Goal: Communication & Community: Answer question/provide support

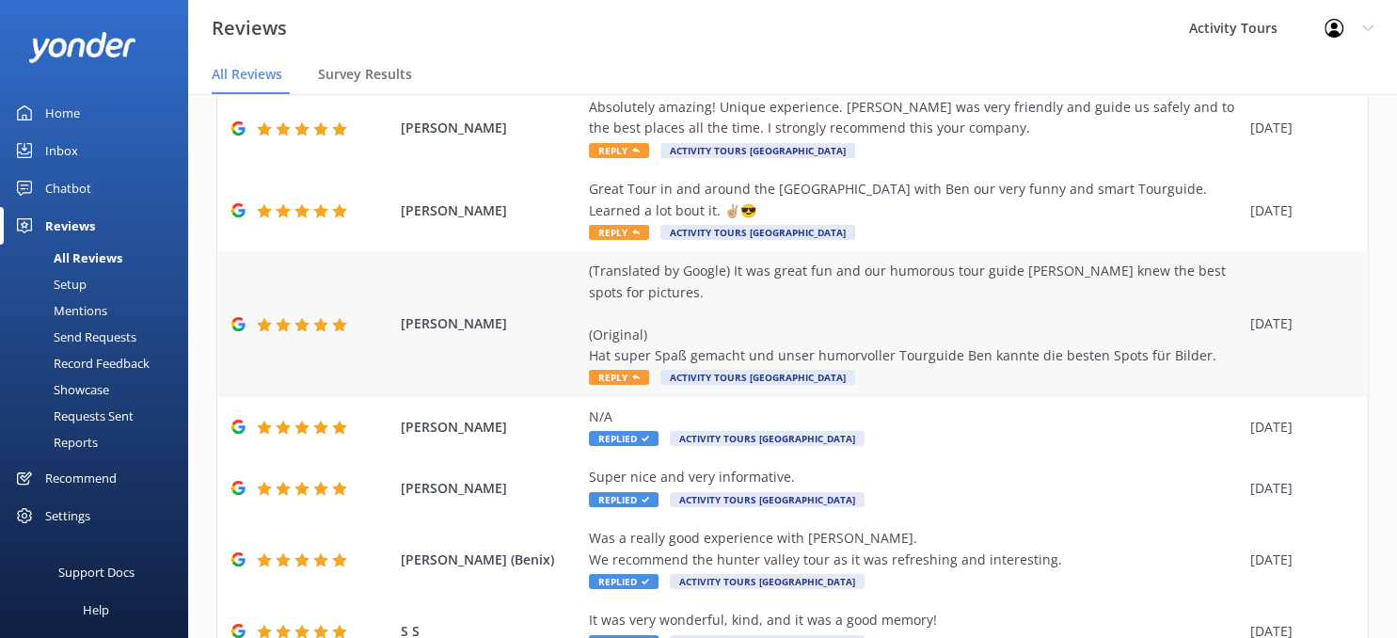
scroll to position [244, 0]
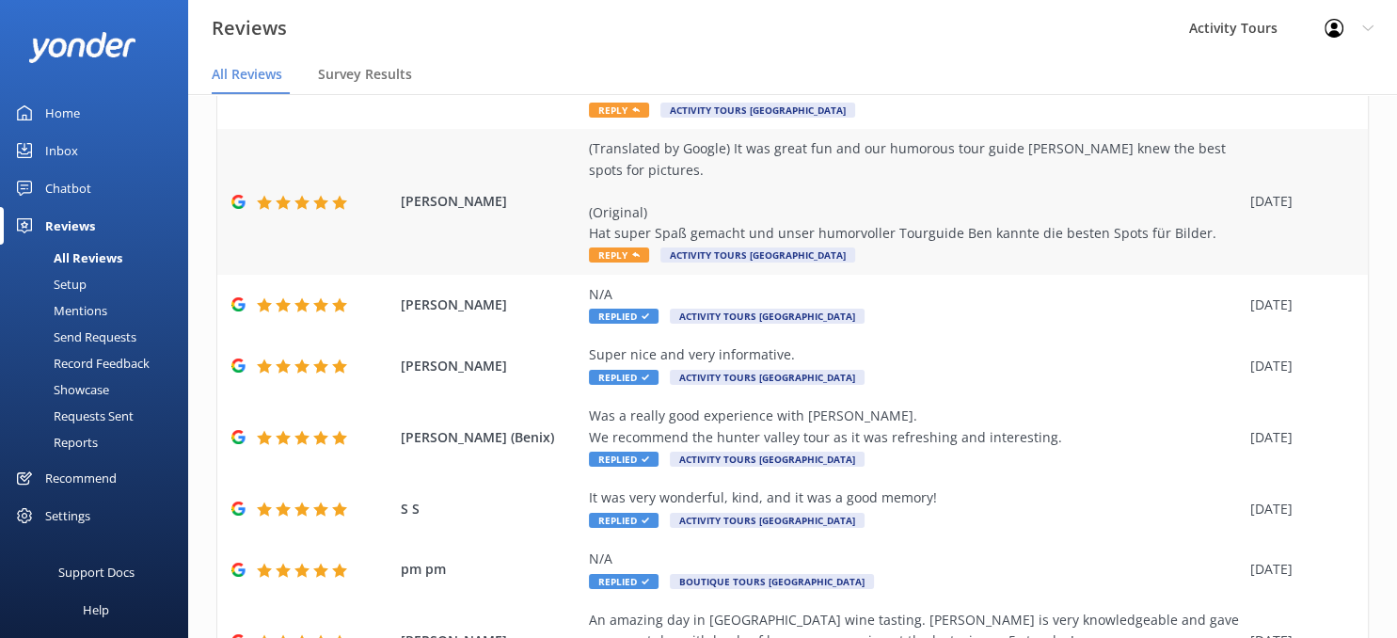
click at [613, 219] on div "(Translated by Google) It was great fun and our humorous tour guide [PERSON_NAM…" at bounding box center [915, 190] width 652 height 105
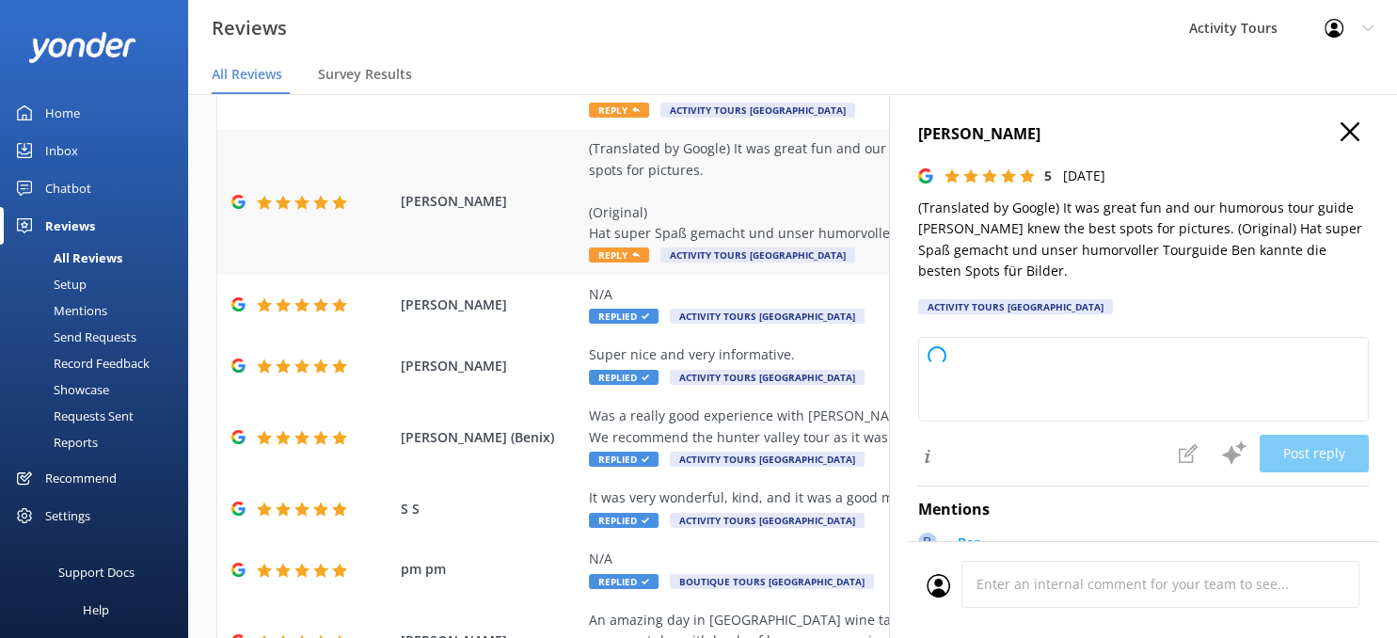
type textarea "Thank you so much for your wonderful review! We're delighted to hear you had a …"
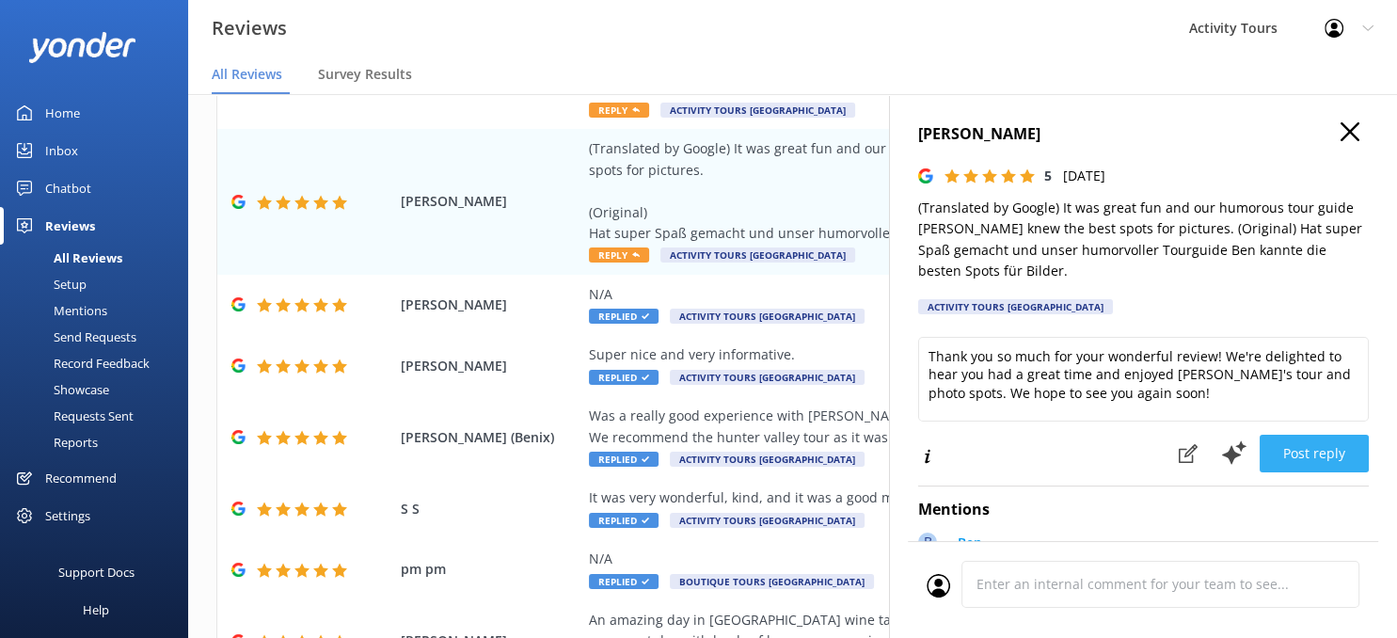
click at [1304, 435] on button "Post reply" at bounding box center [1314, 454] width 109 height 38
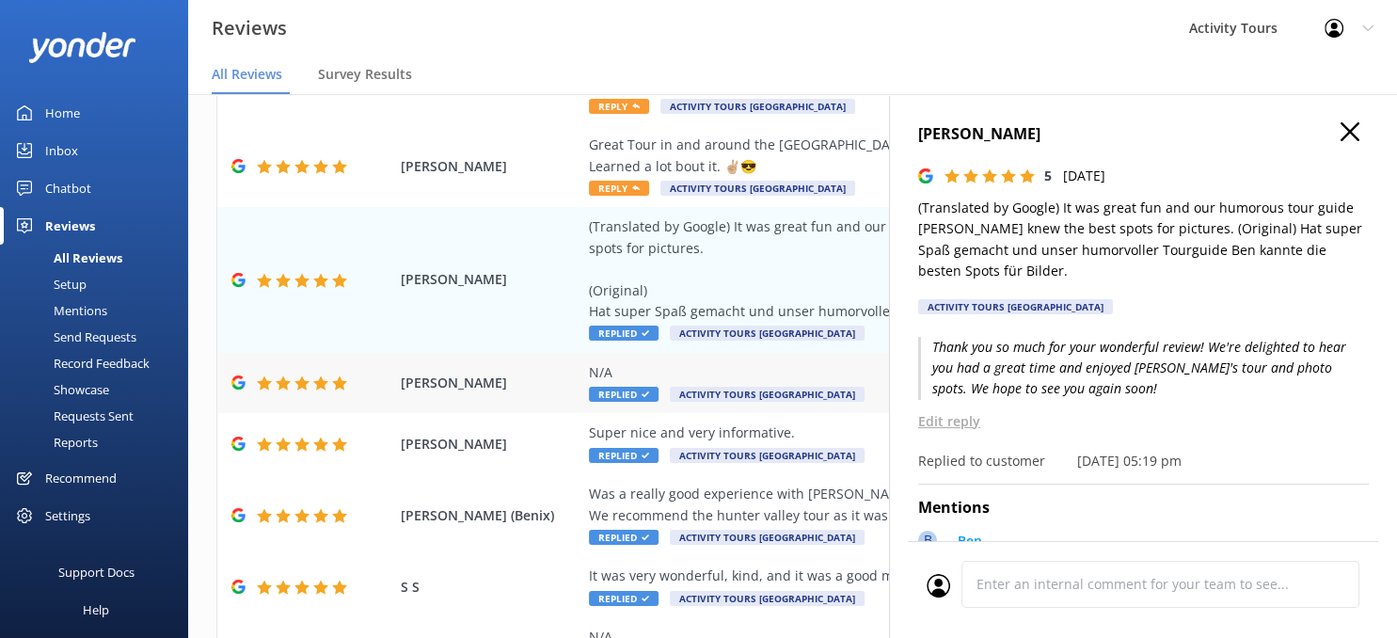
scroll to position [121, 0]
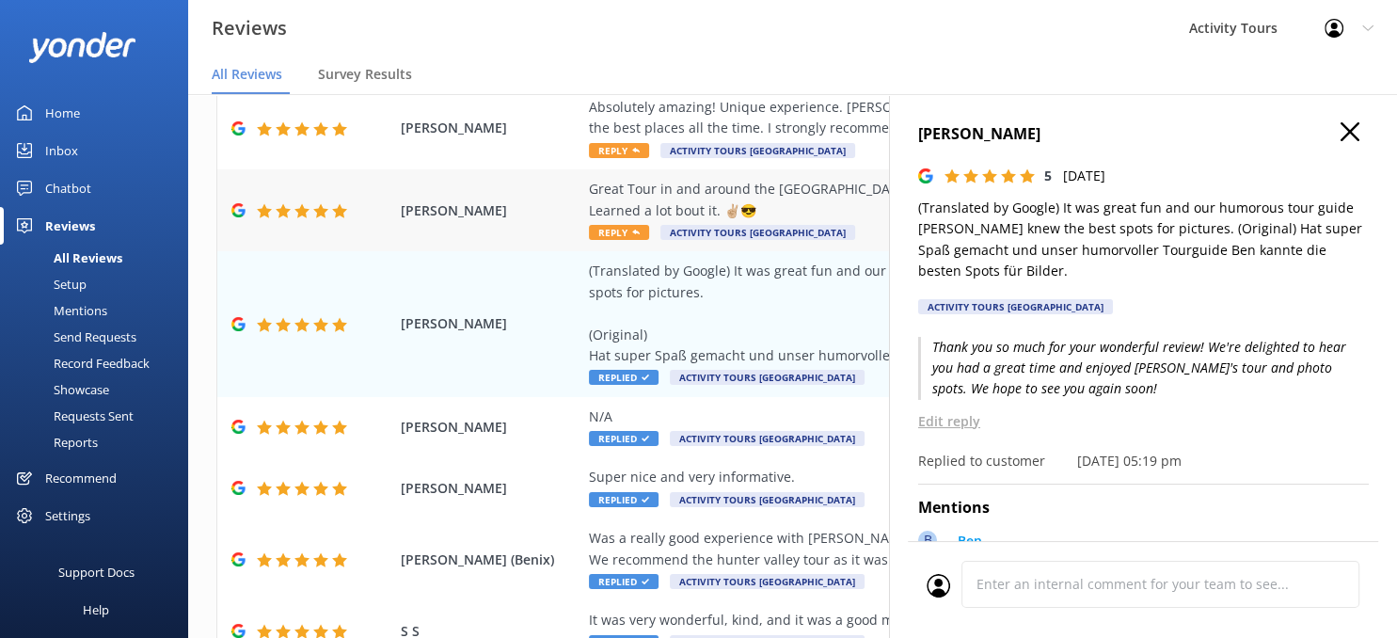
click at [639, 193] on div "Great Tour in and around the [GEOGRAPHIC_DATA] with Ben our very funny and smar…" at bounding box center [915, 200] width 652 height 42
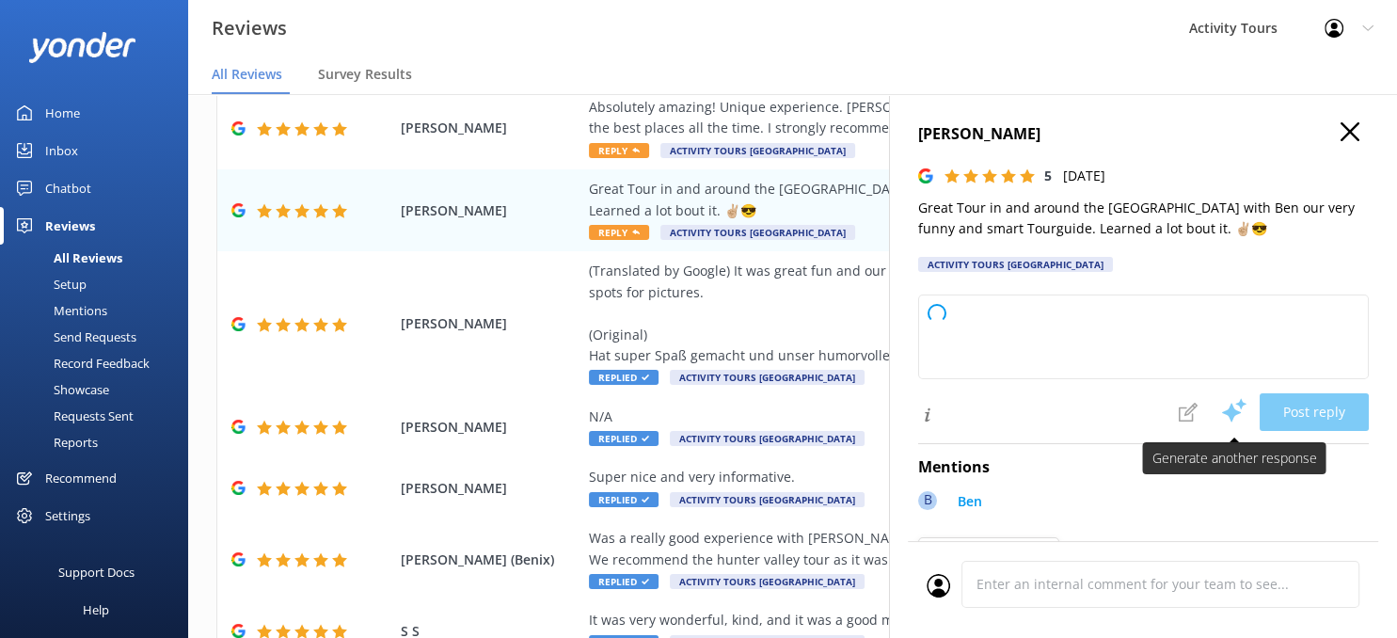
type textarea "Thank you so much for your wonderful review! We're thrilled to hear you had a g…"
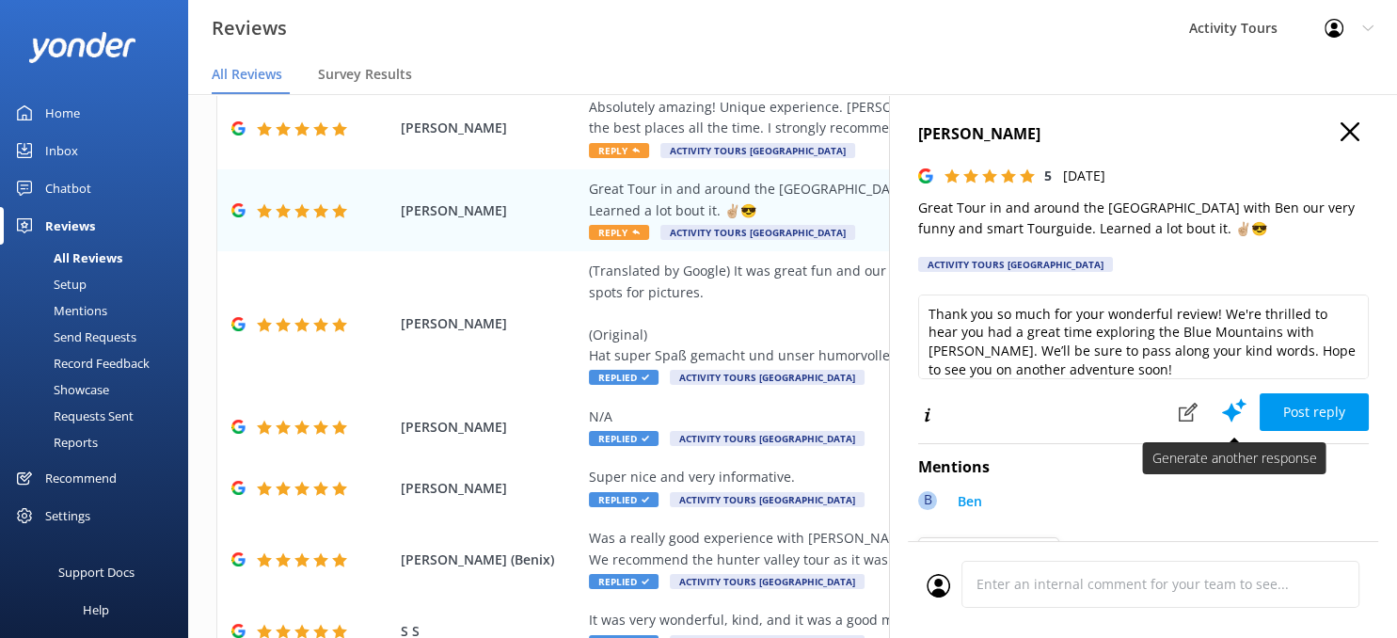
click at [1232, 401] on use at bounding box center [1234, 411] width 24 height 24
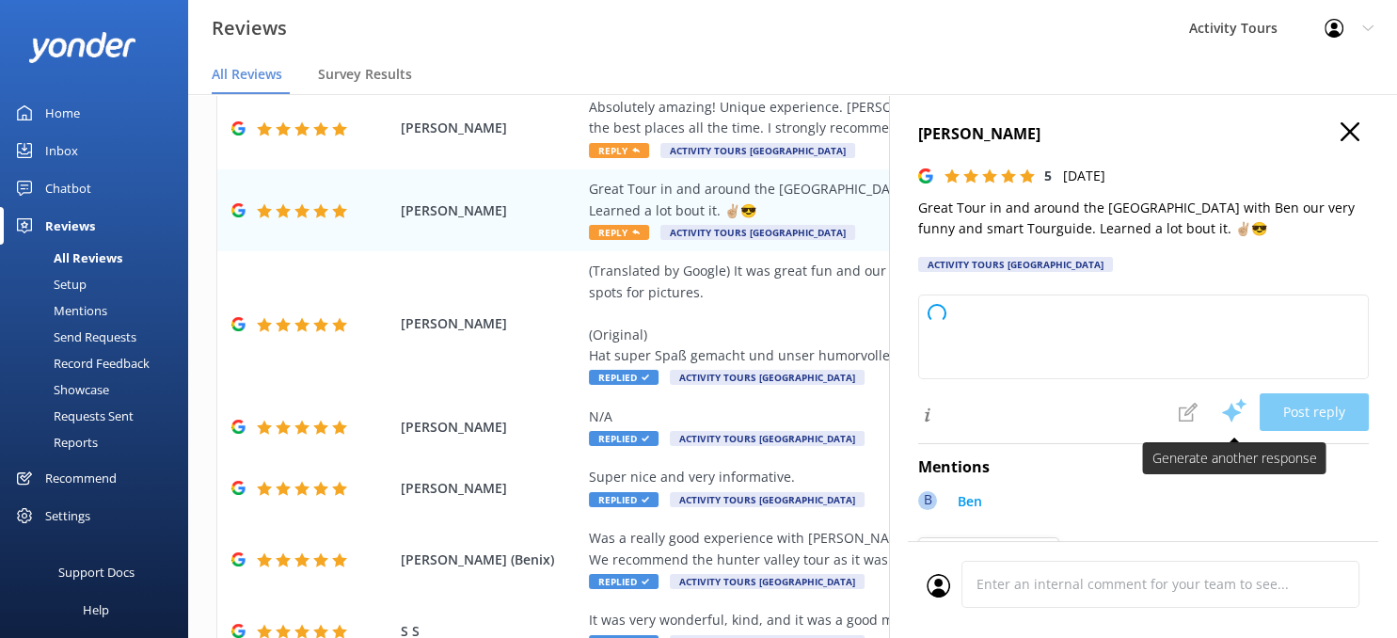
type textarea "Thank you so much for your wonderful review! We're delighted you enjoyed your B…"
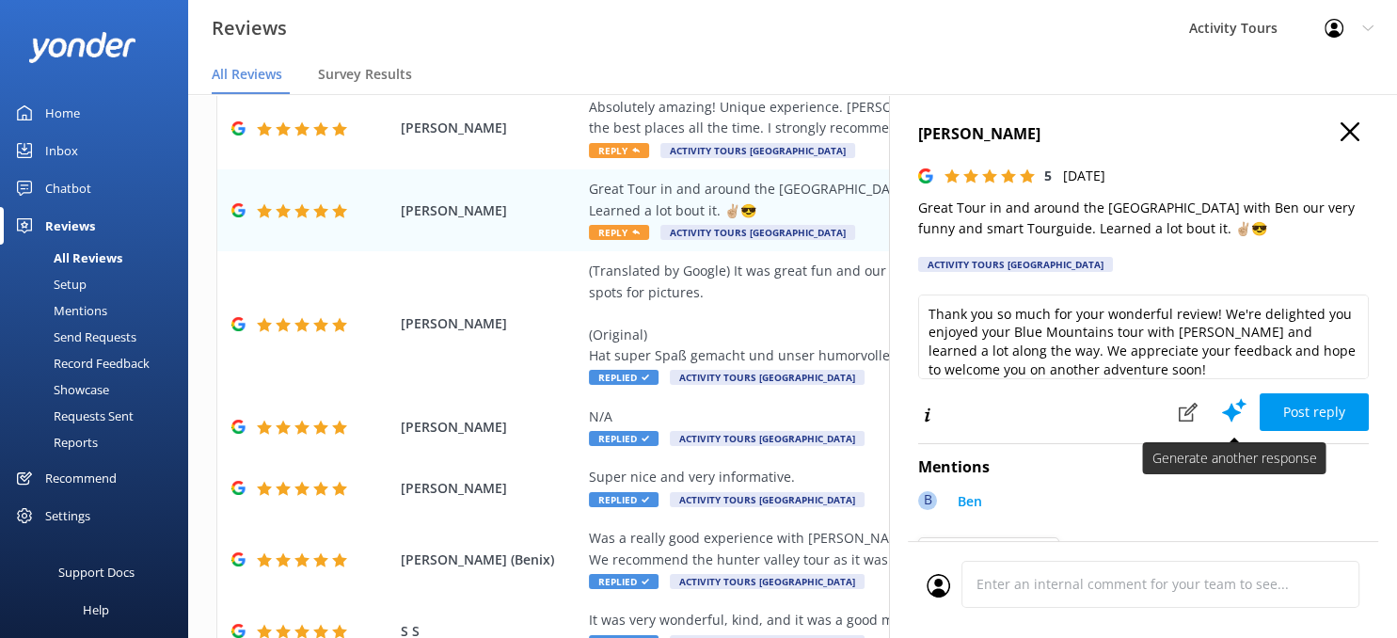
click at [1232, 401] on use at bounding box center [1234, 411] width 24 height 24
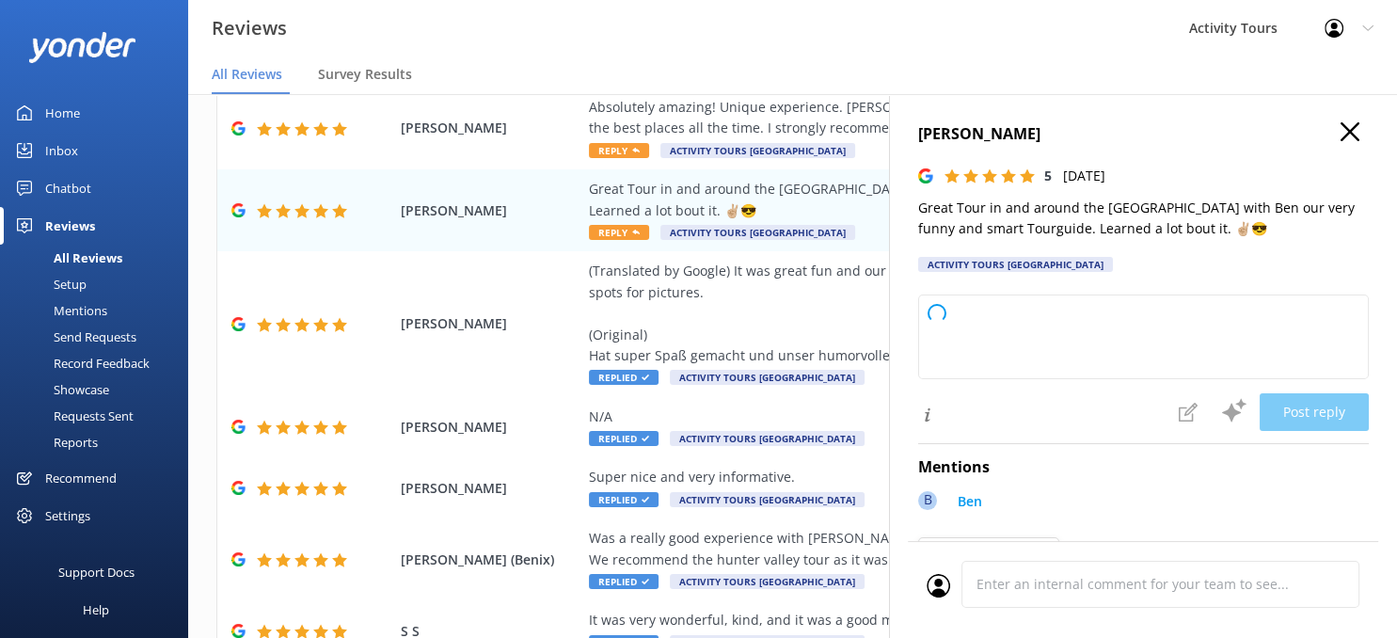
type textarea "Thank you so much for your wonderful review! We're thrilled to hear you enjoyed…"
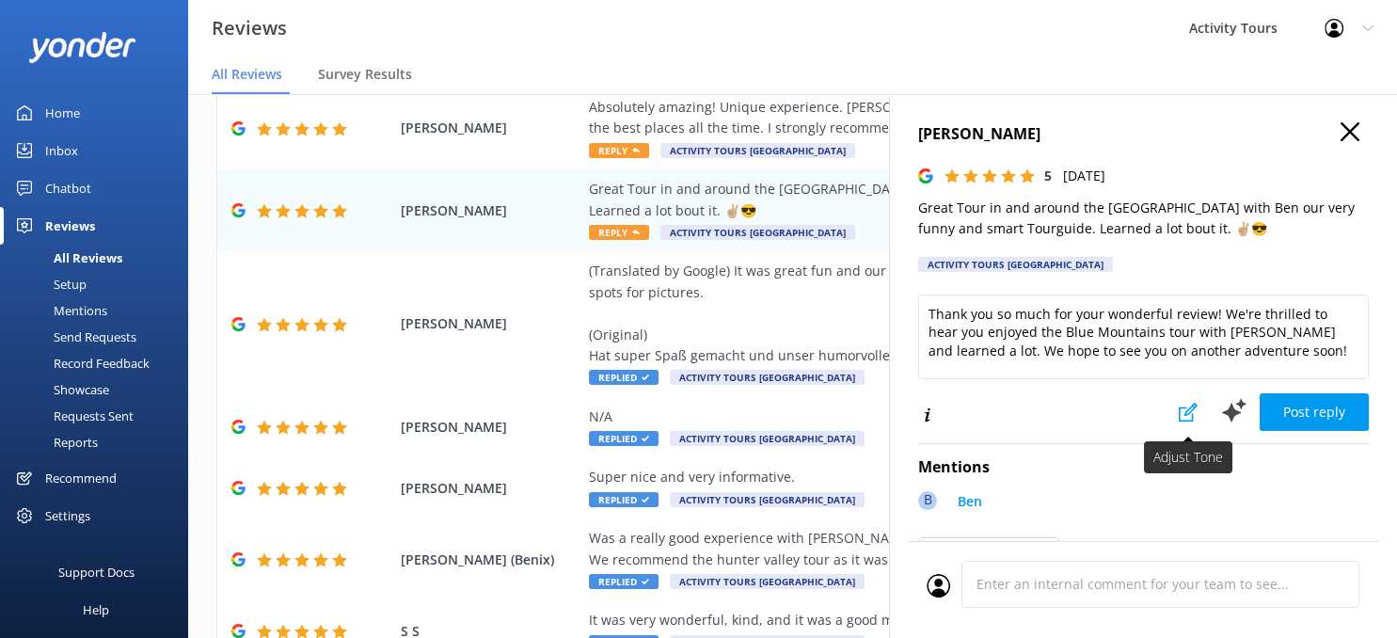
click at [1186, 403] on icon at bounding box center [1188, 412] width 19 height 19
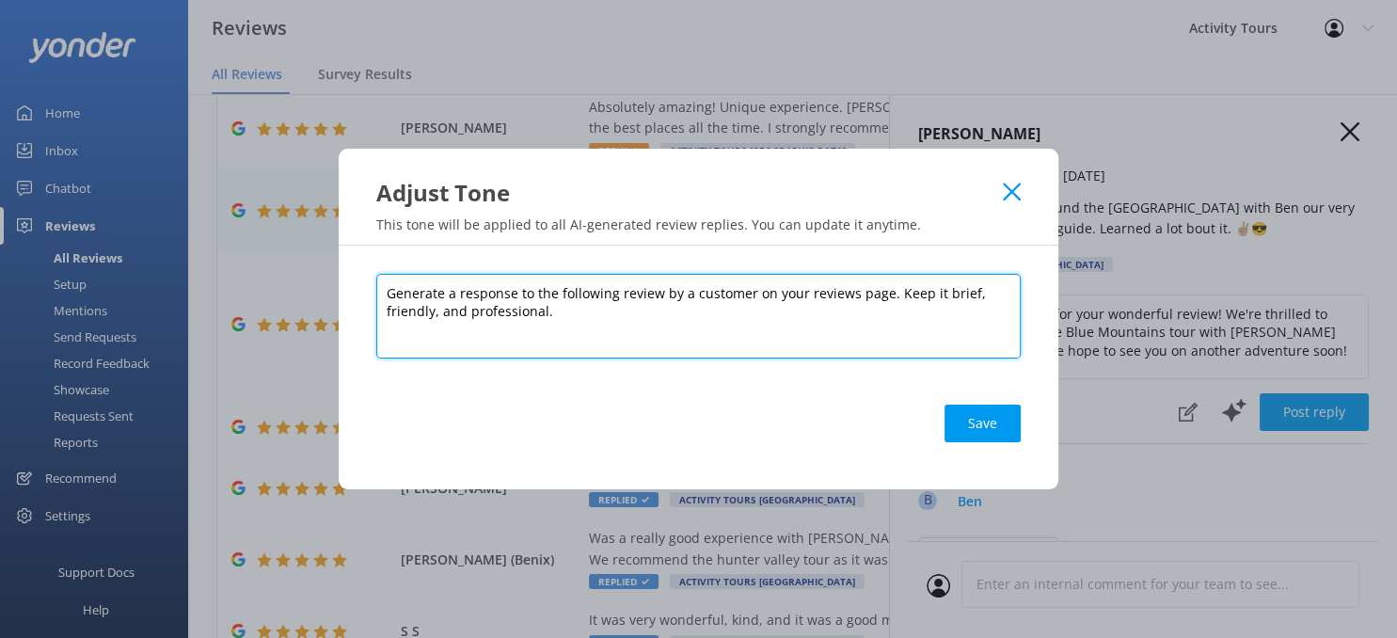
click at [639, 331] on textarea "Generate a response to the following review by a customer on your reviews page.…" at bounding box center [698, 316] width 645 height 85
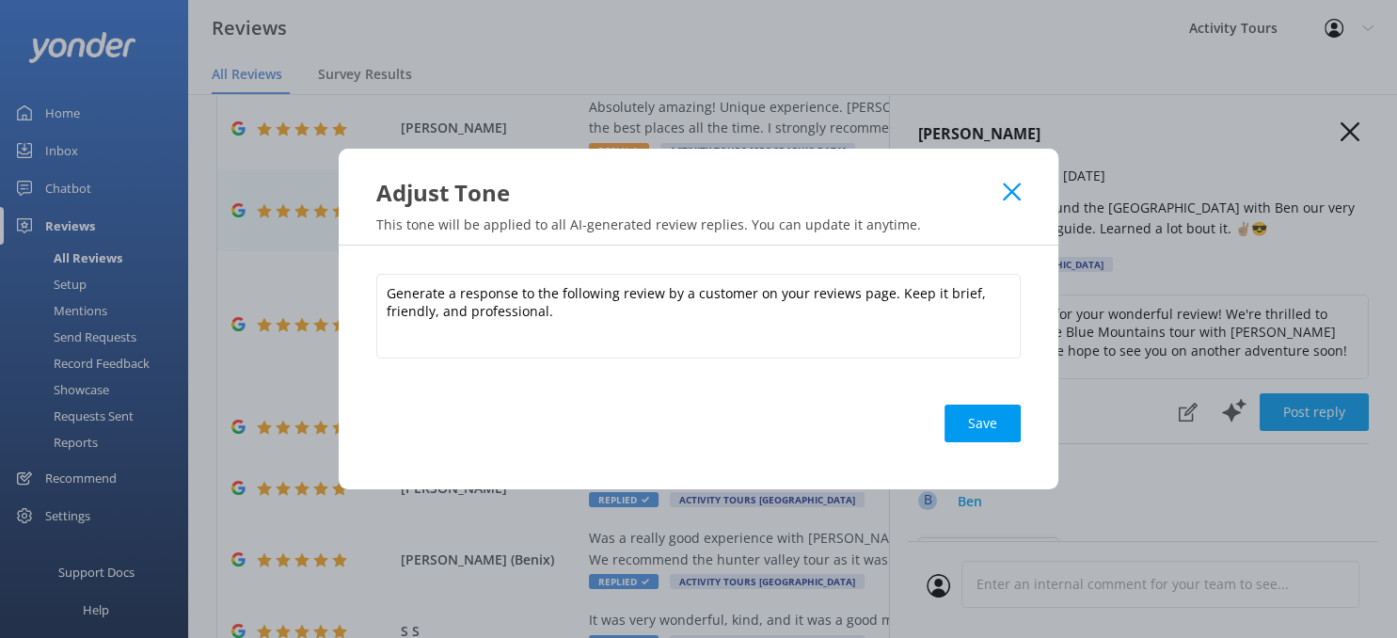
click at [1012, 186] on icon at bounding box center [1012, 192] width 18 height 19
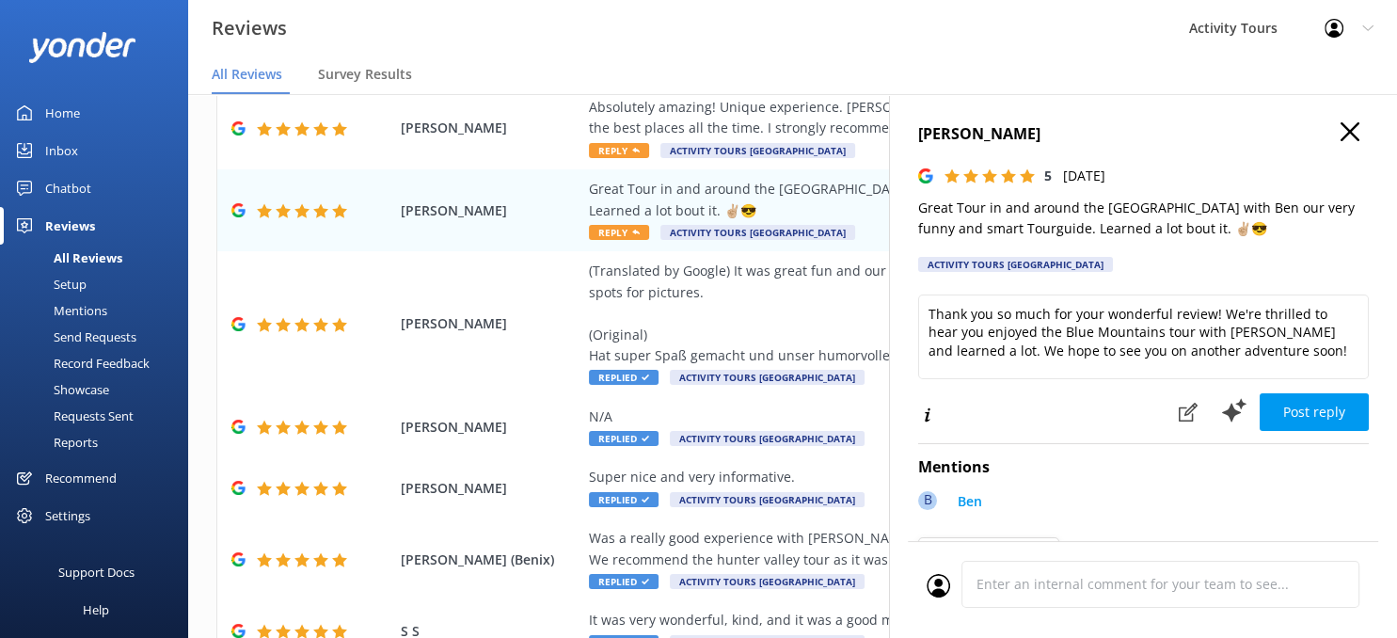
click at [1353, 122] on div "[PERSON_NAME] 5 [DATE] Great Tour in and around the [GEOGRAPHIC_DATA] with Ben …" at bounding box center [1143, 413] width 508 height 638
click at [1350, 130] on use "button" at bounding box center [1350, 131] width 19 height 19
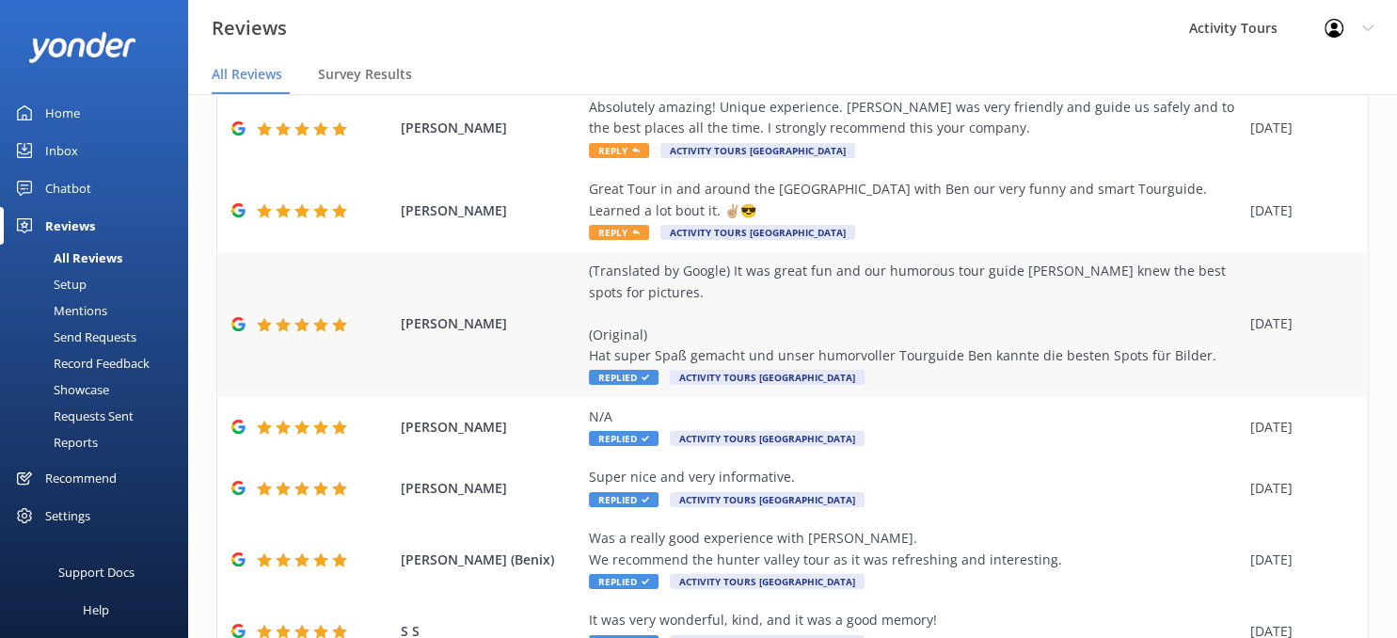
scroll to position [0, 0]
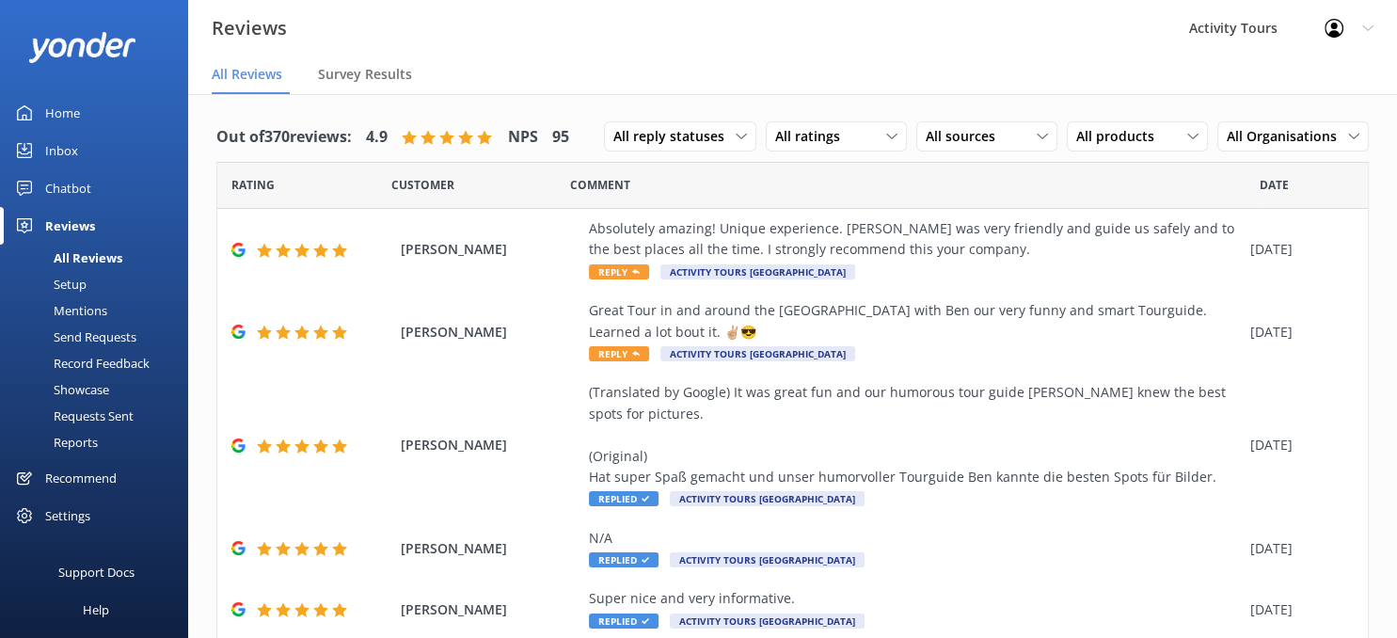
click at [77, 440] on div "Reports" at bounding box center [54, 442] width 87 height 26
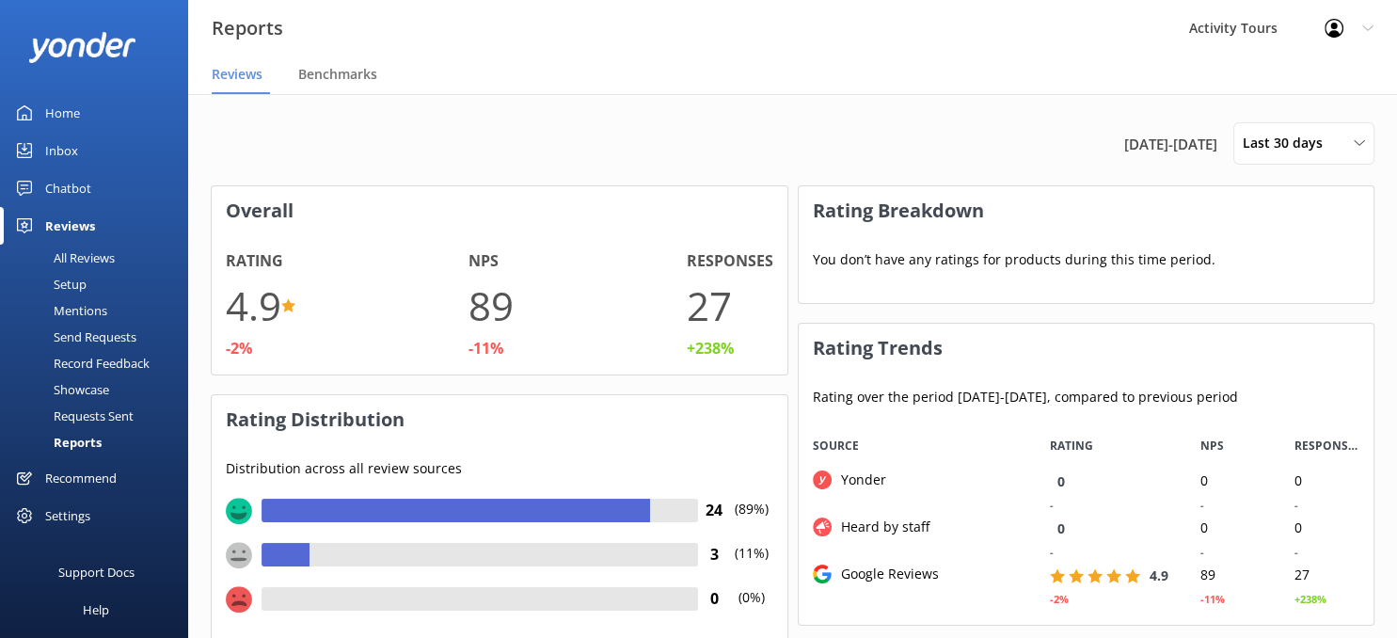
click at [78, 386] on div "Showcase" at bounding box center [60, 389] width 98 height 26
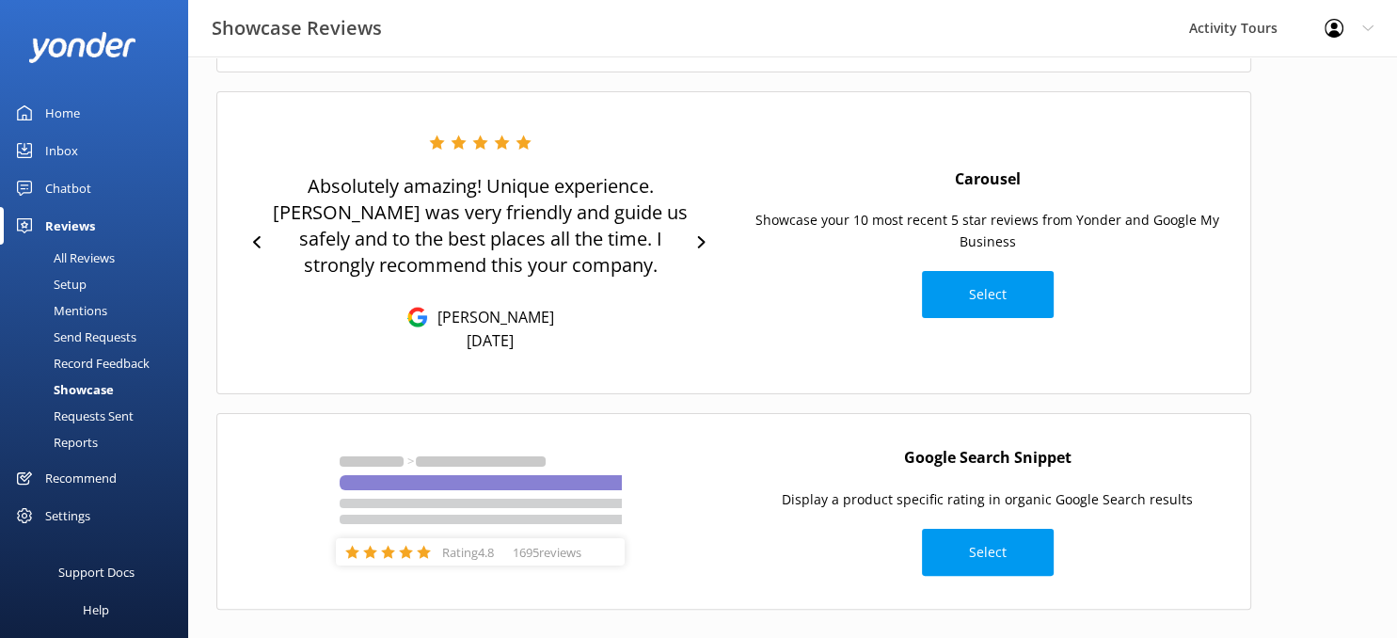
scroll to position [315, 0]
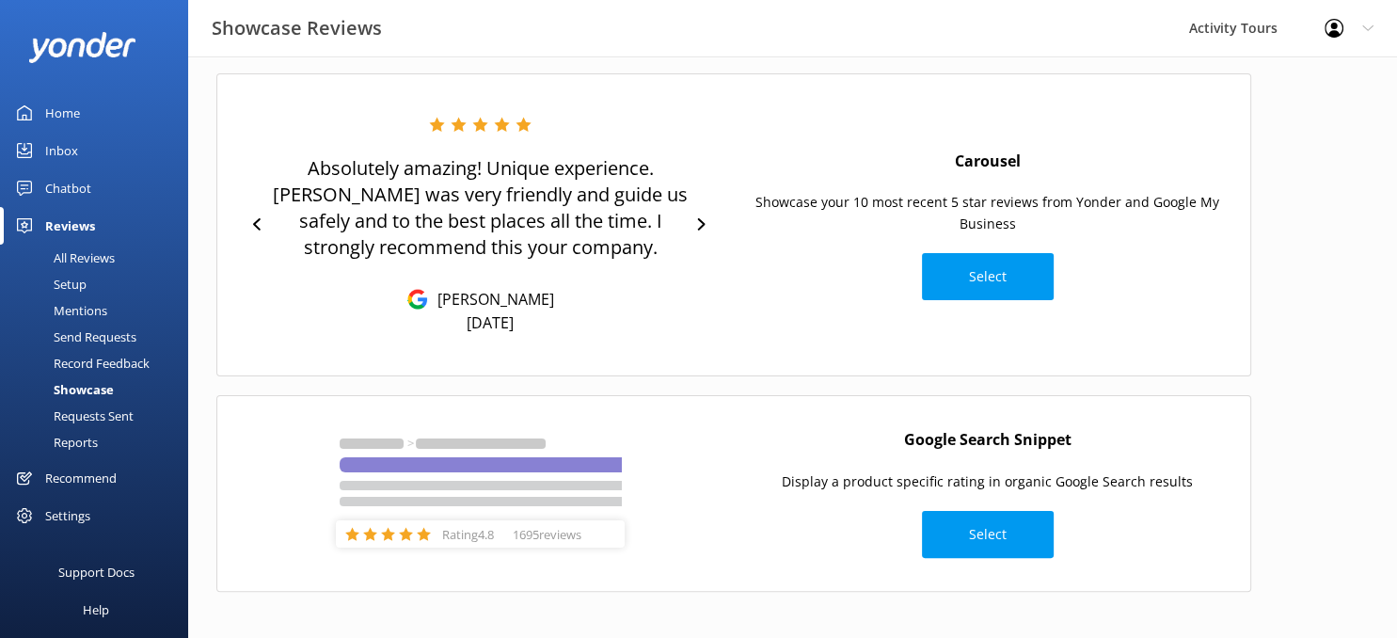
click at [75, 365] on div "Record Feedback" at bounding box center [80, 363] width 138 height 26
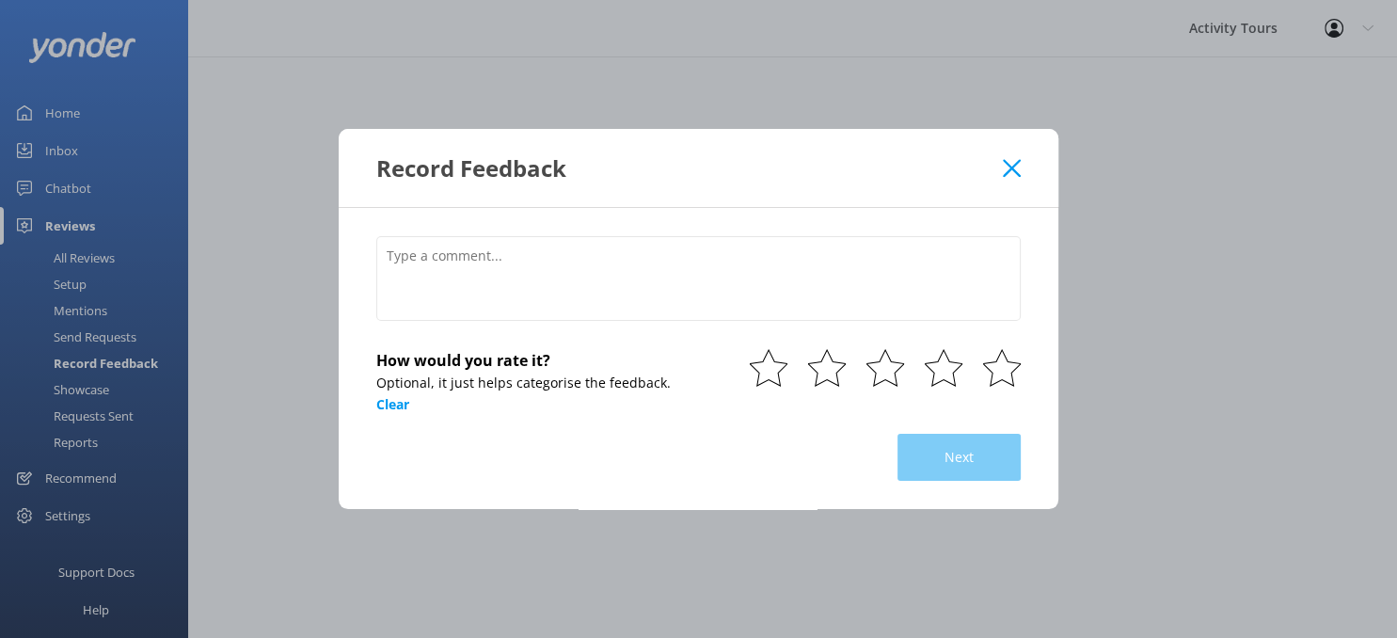
click at [1007, 167] on icon at bounding box center [1012, 168] width 18 height 19
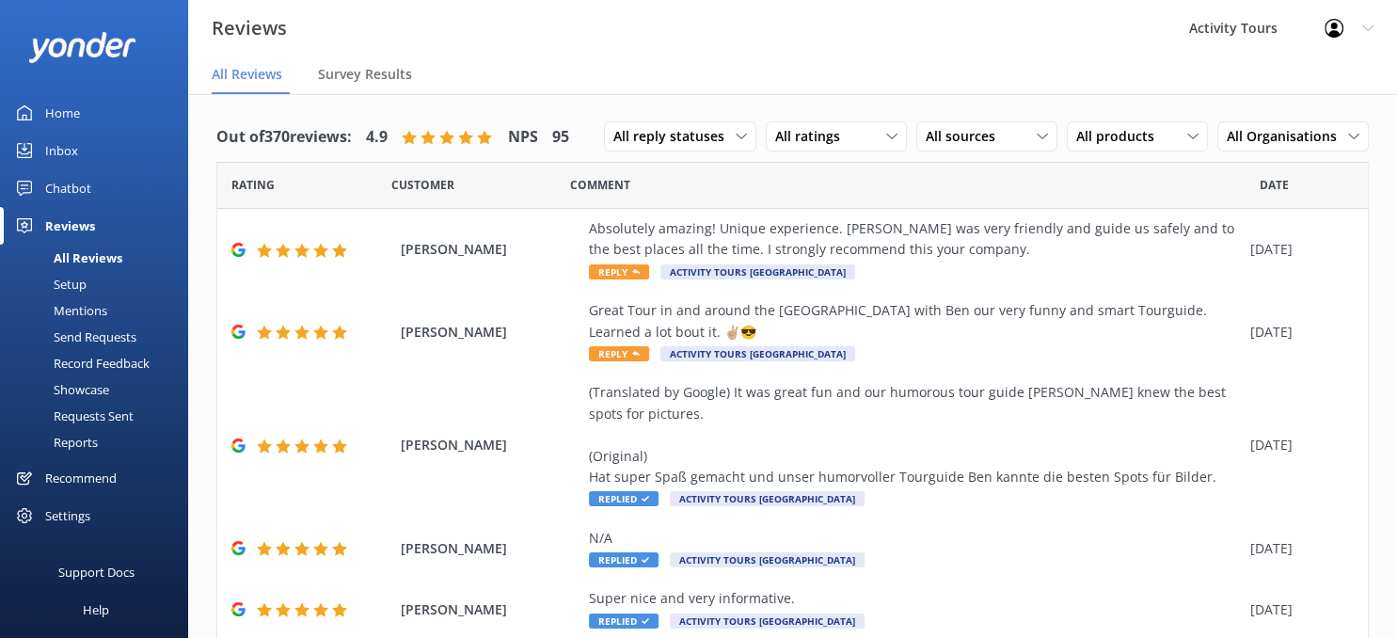
click at [72, 304] on div "Mentions" at bounding box center [59, 310] width 96 height 26
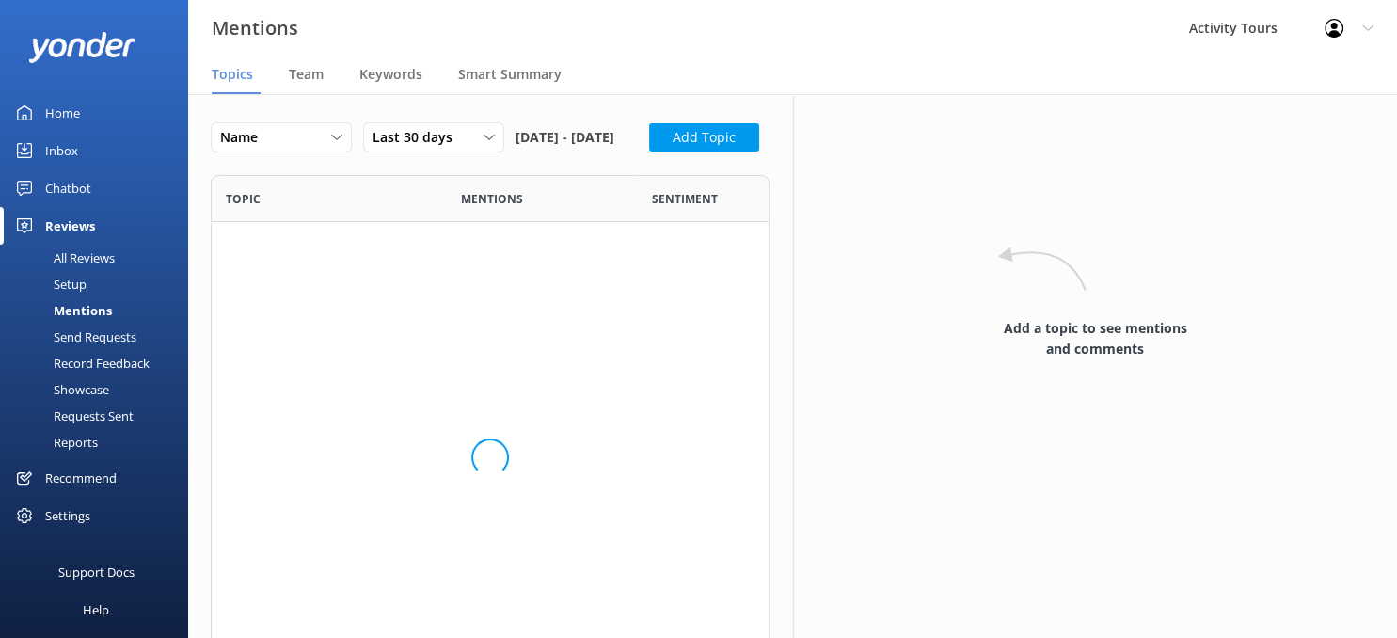
scroll to position [649, 559]
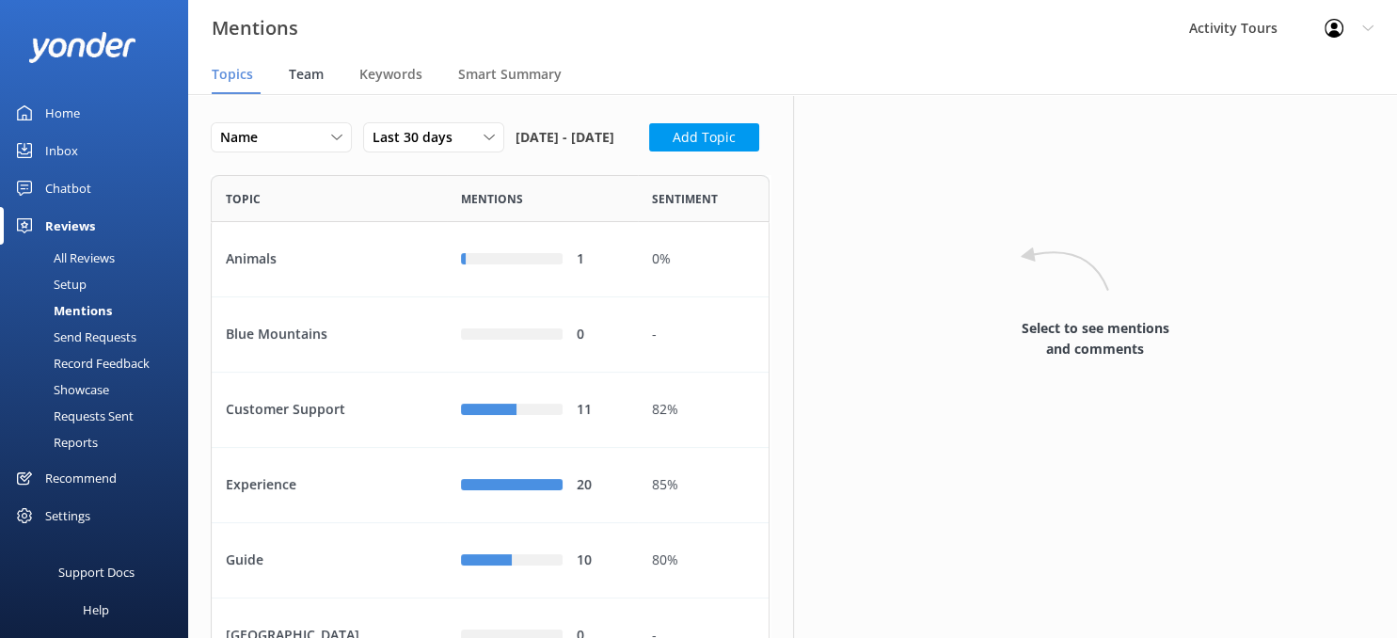
click at [303, 72] on span "Team" at bounding box center [306, 74] width 35 height 19
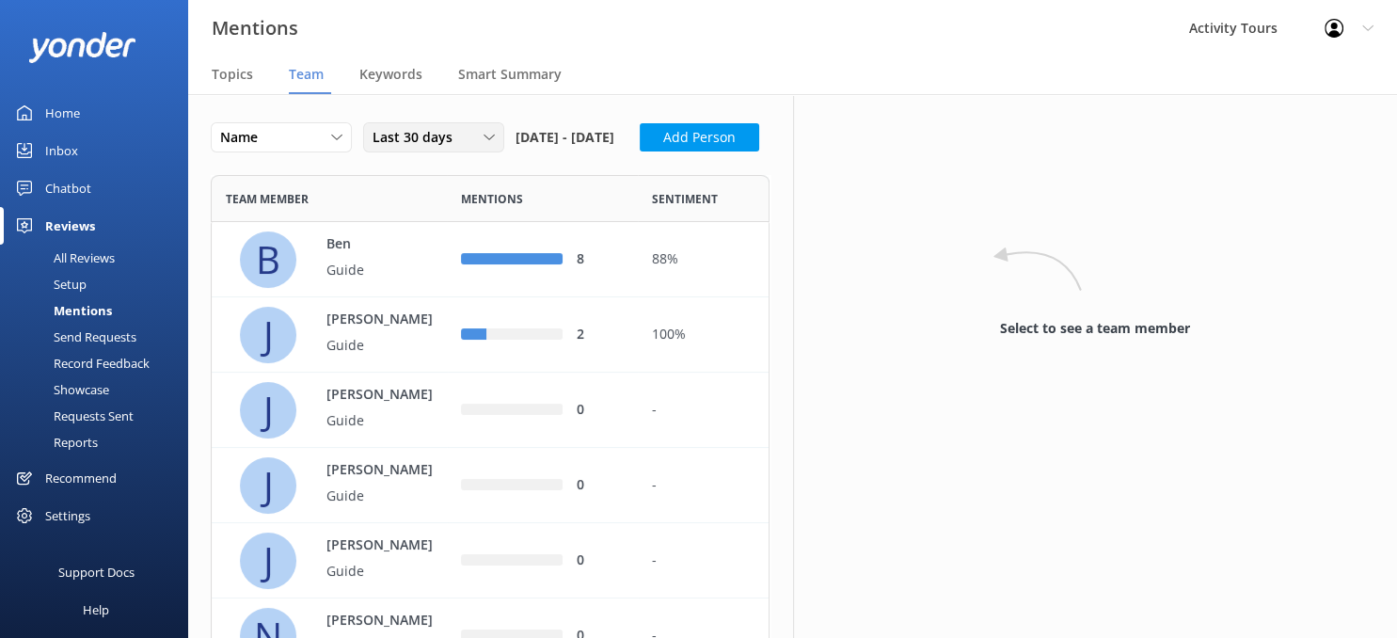
click at [485, 139] on icon at bounding box center [489, 137] width 11 height 11
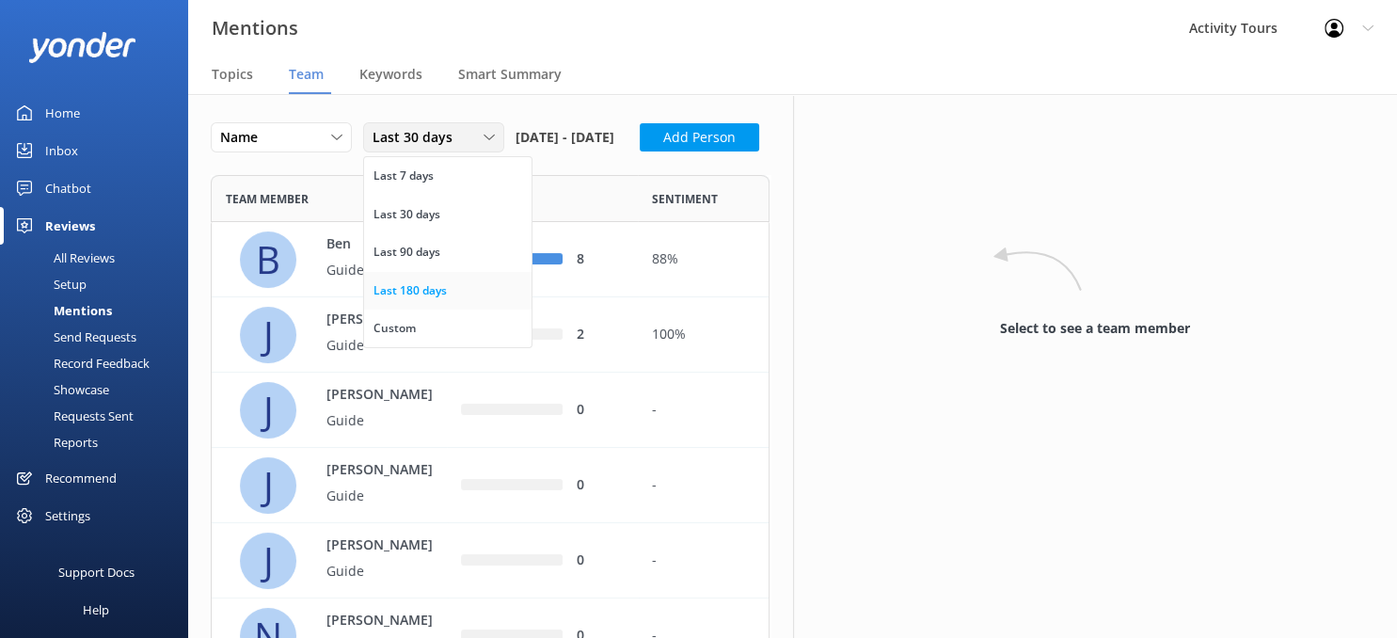
click at [415, 294] on div "Last 180 days" at bounding box center [410, 290] width 73 height 19
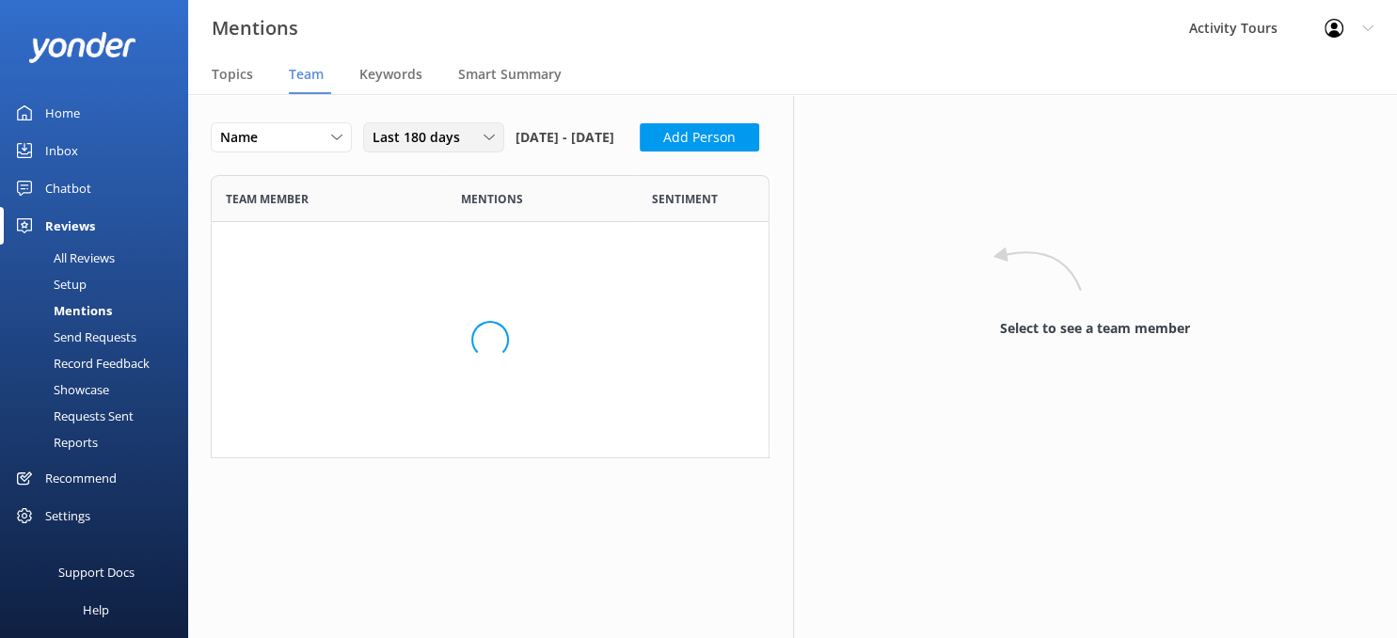
scroll to position [950, 559]
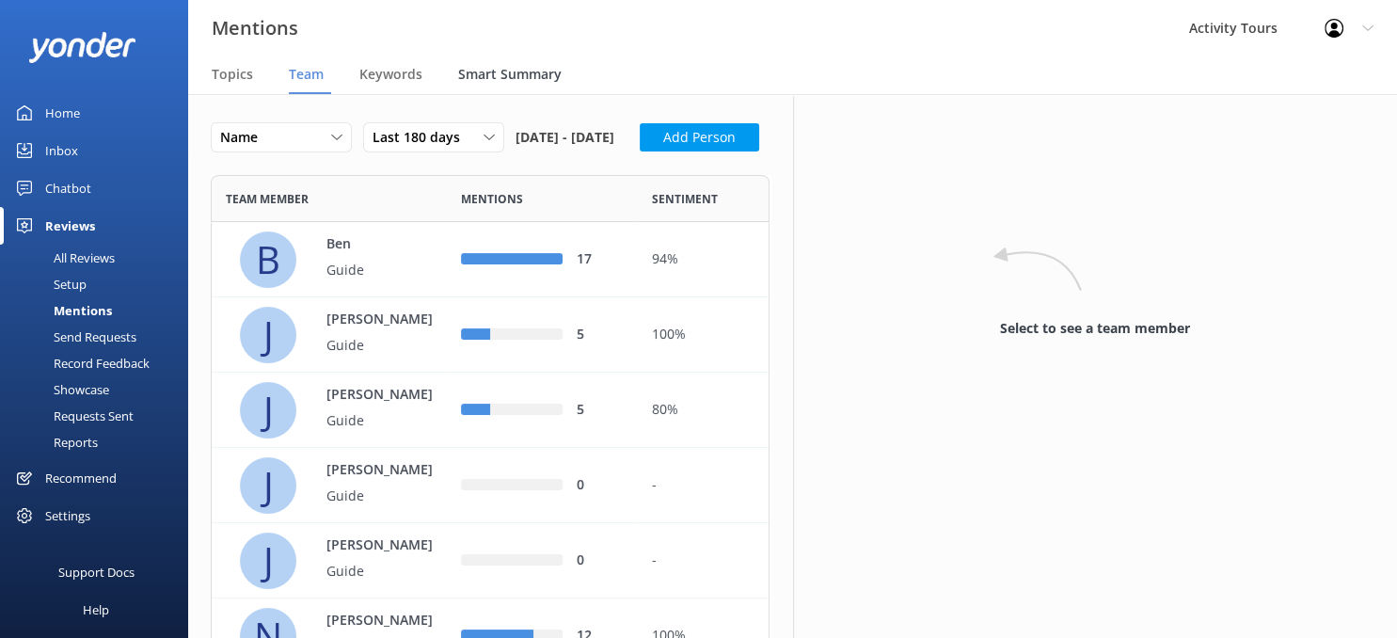
click at [500, 69] on span "Smart Summary" at bounding box center [509, 74] width 103 height 19
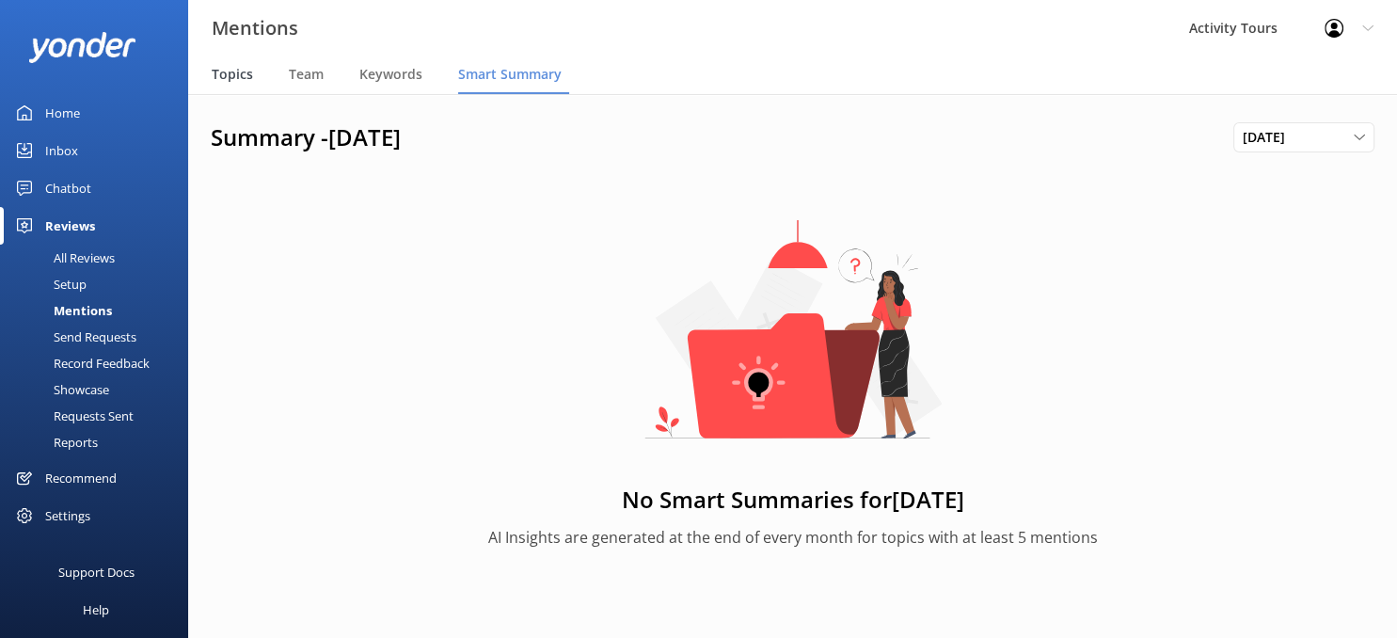
click at [230, 77] on span "Topics" at bounding box center [232, 74] width 41 height 19
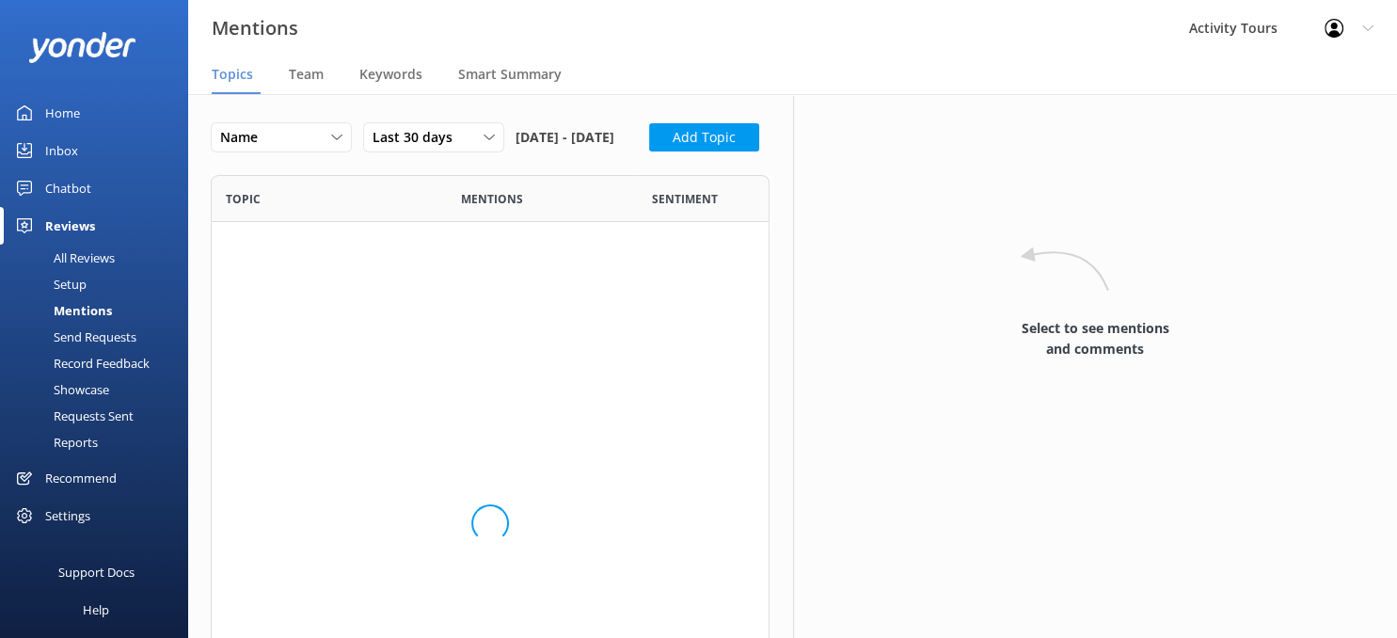
scroll to position [649, 559]
